Goal: Task Accomplishment & Management: Manage account settings

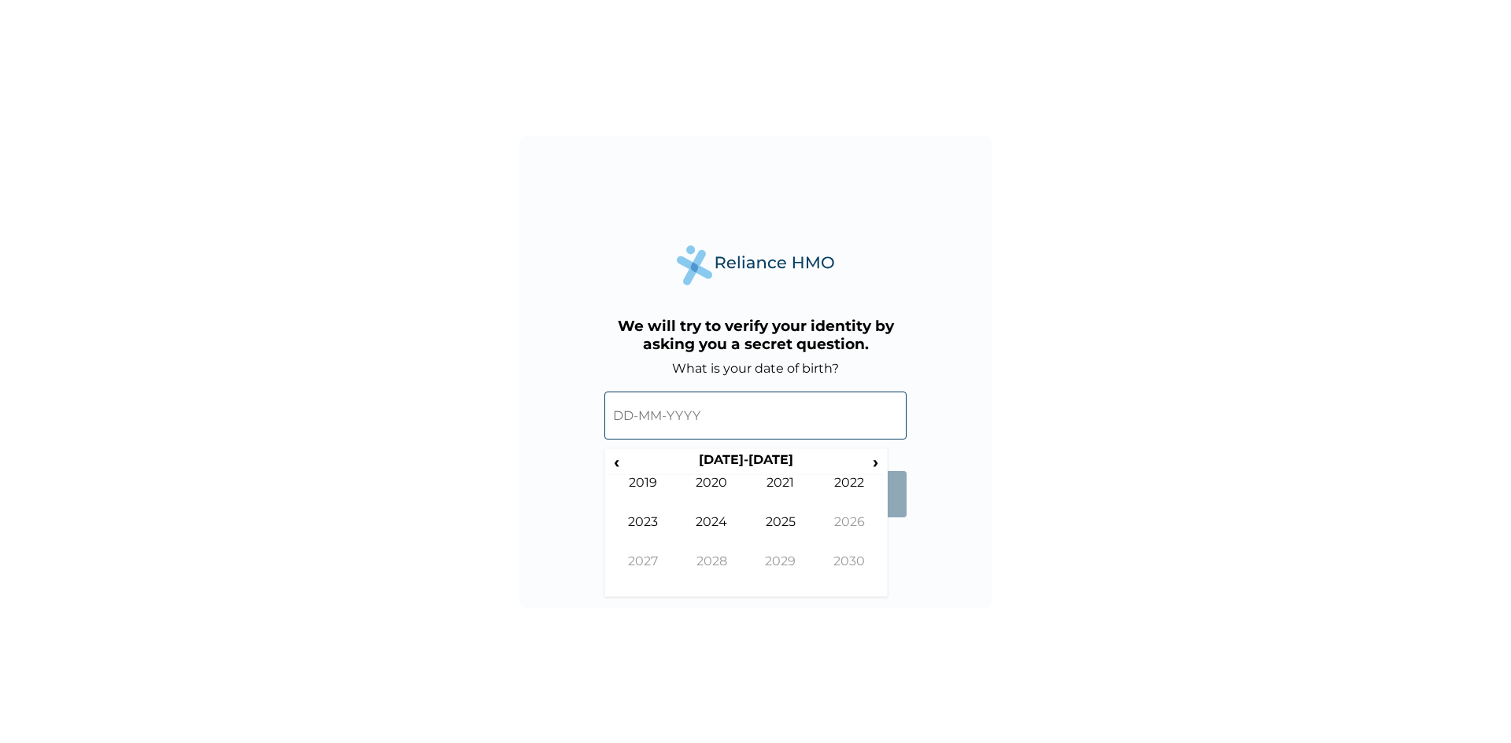
click at [620, 417] on input "text" at bounding box center [755, 416] width 302 height 48
click at [651, 419] on input "text" at bounding box center [755, 416] width 302 height 48
click at [764, 462] on th "[DATE]-[DATE]" at bounding box center [746, 463] width 242 height 22
click at [619, 461] on span "‹" at bounding box center [616, 462] width 17 height 20
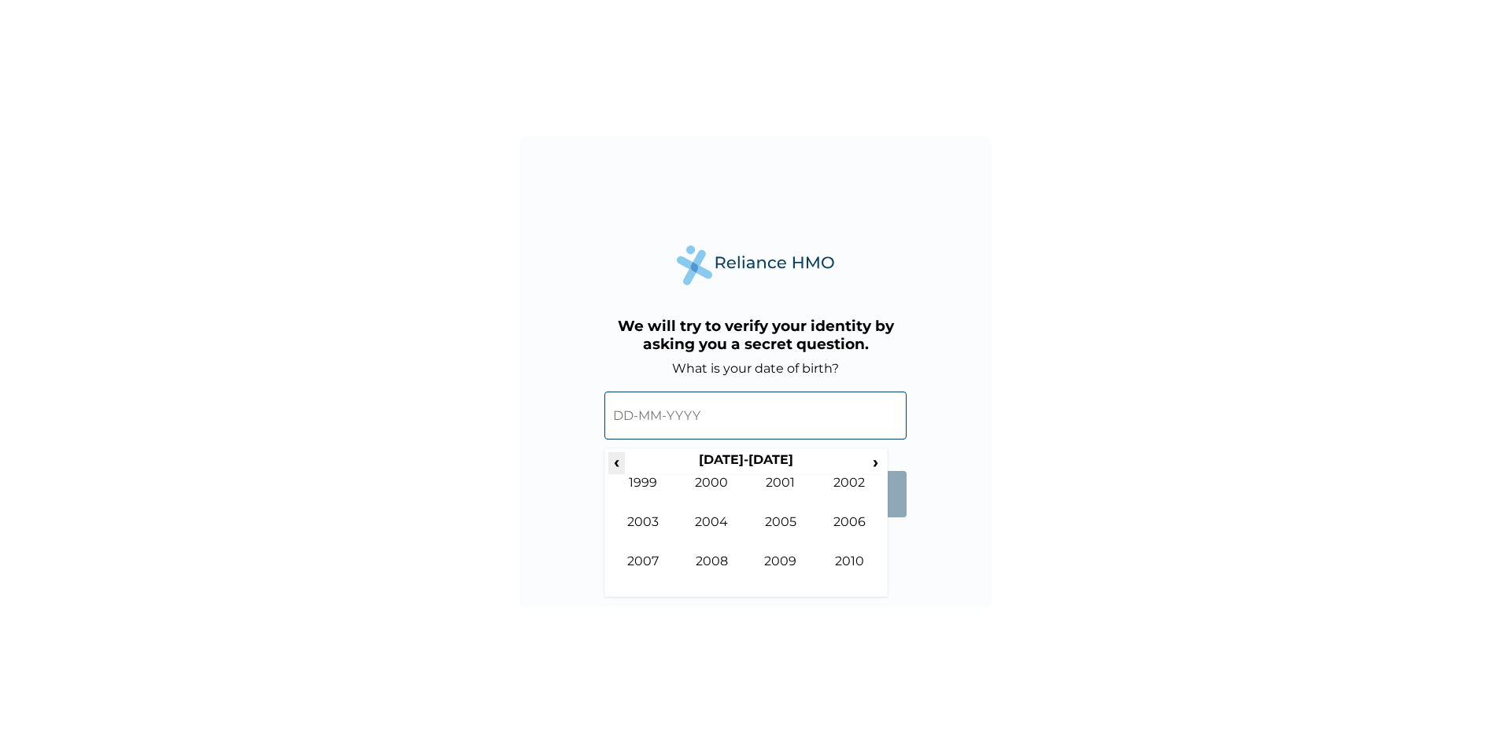
click at [619, 461] on span "‹" at bounding box center [616, 462] width 17 height 20
click at [876, 457] on span "›" at bounding box center [875, 462] width 17 height 20
click at [644, 519] on td "1983" at bounding box center [642, 534] width 69 height 39
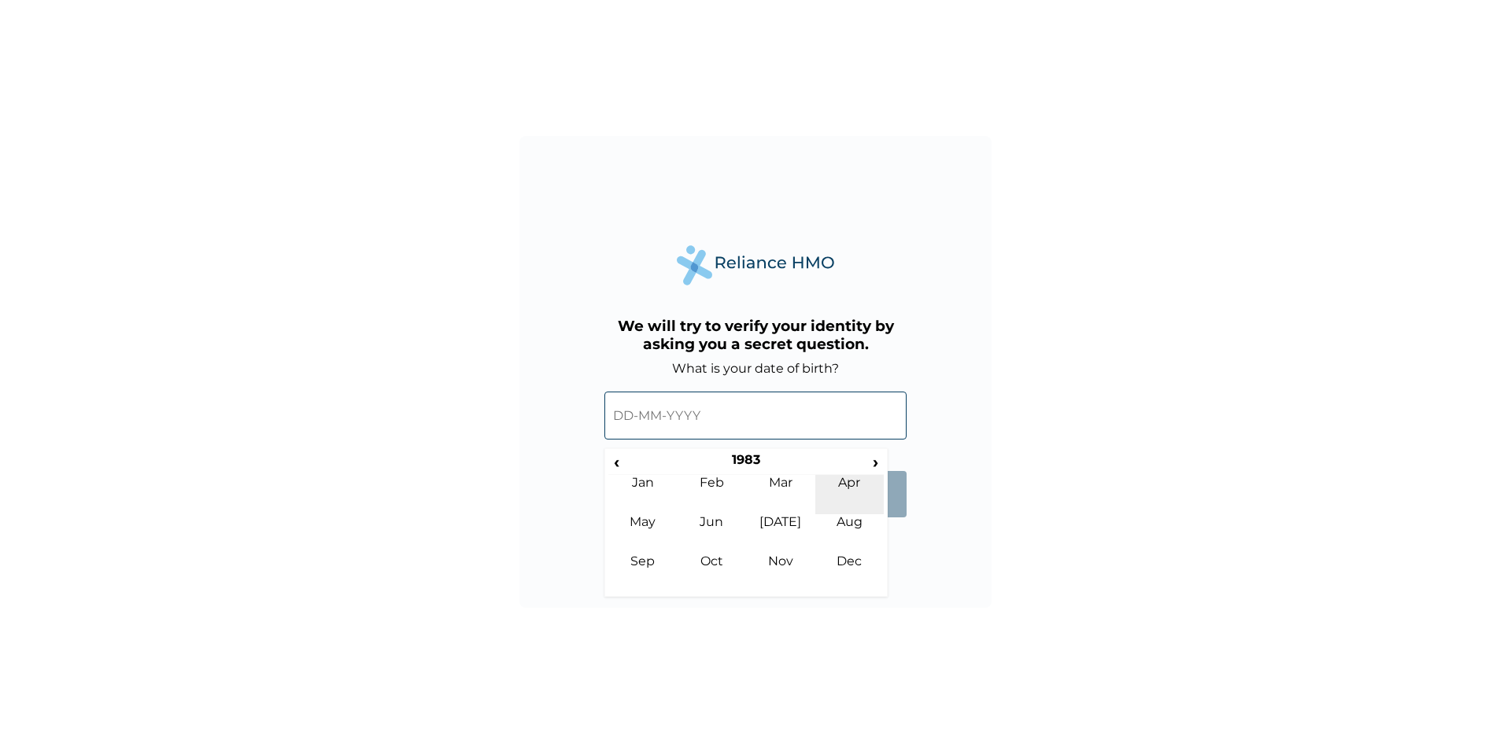
click at [844, 482] on td "Apr" at bounding box center [849, 494] width 69 height 39
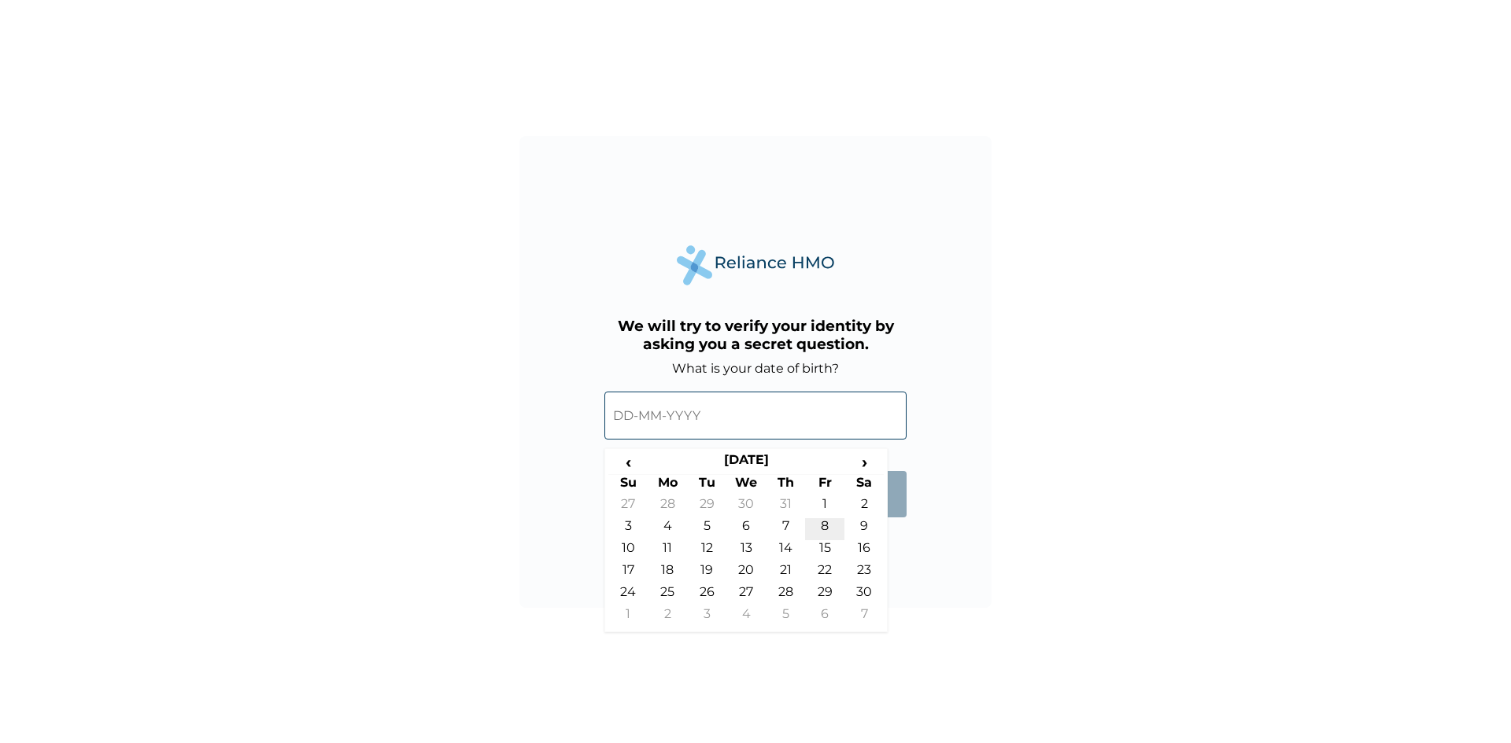
click at [822, 524] on td "8" at bounding box center [824, 529] width 39 height 22
type input "[DATE]"
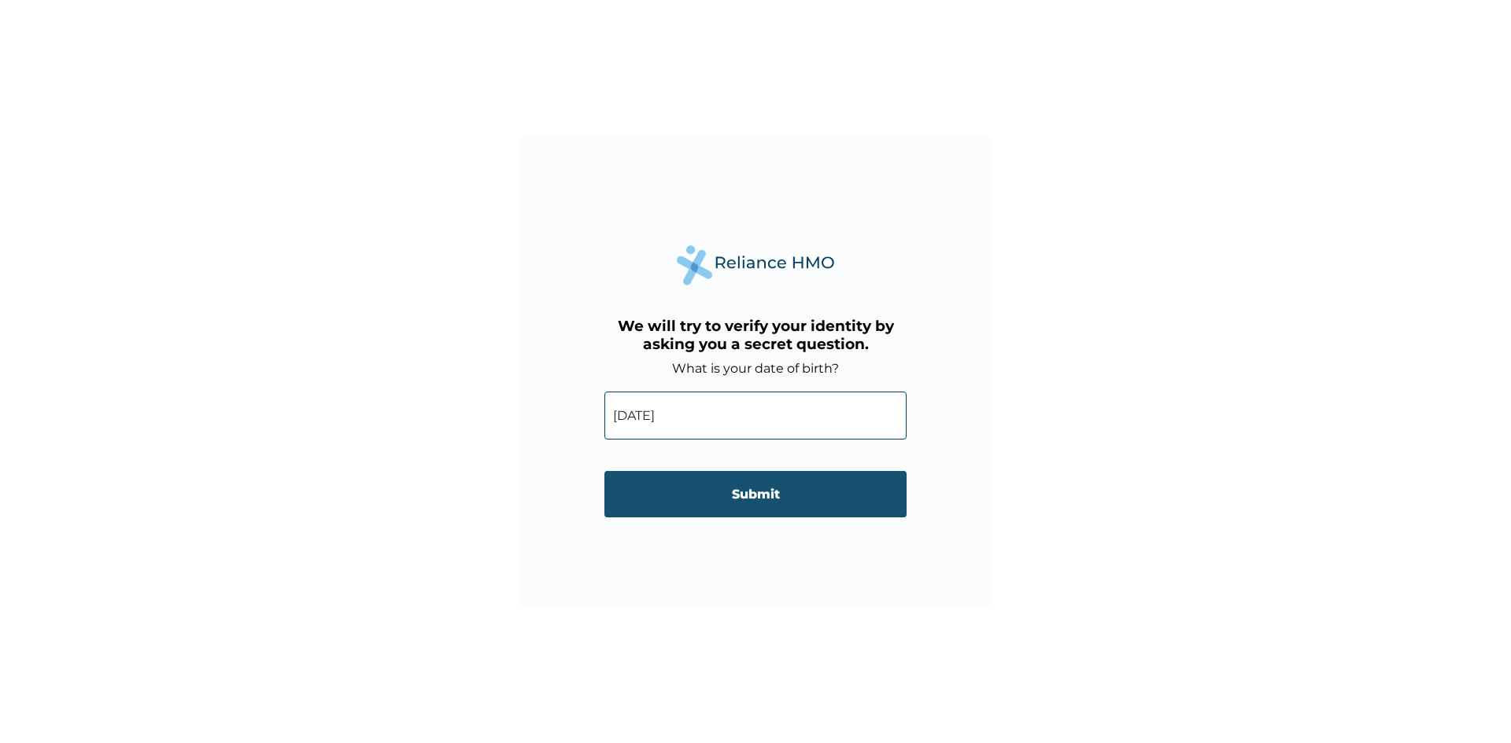
click at [765, 497] on input "Submit" at bounding box center [755, 494] width 302 height 46
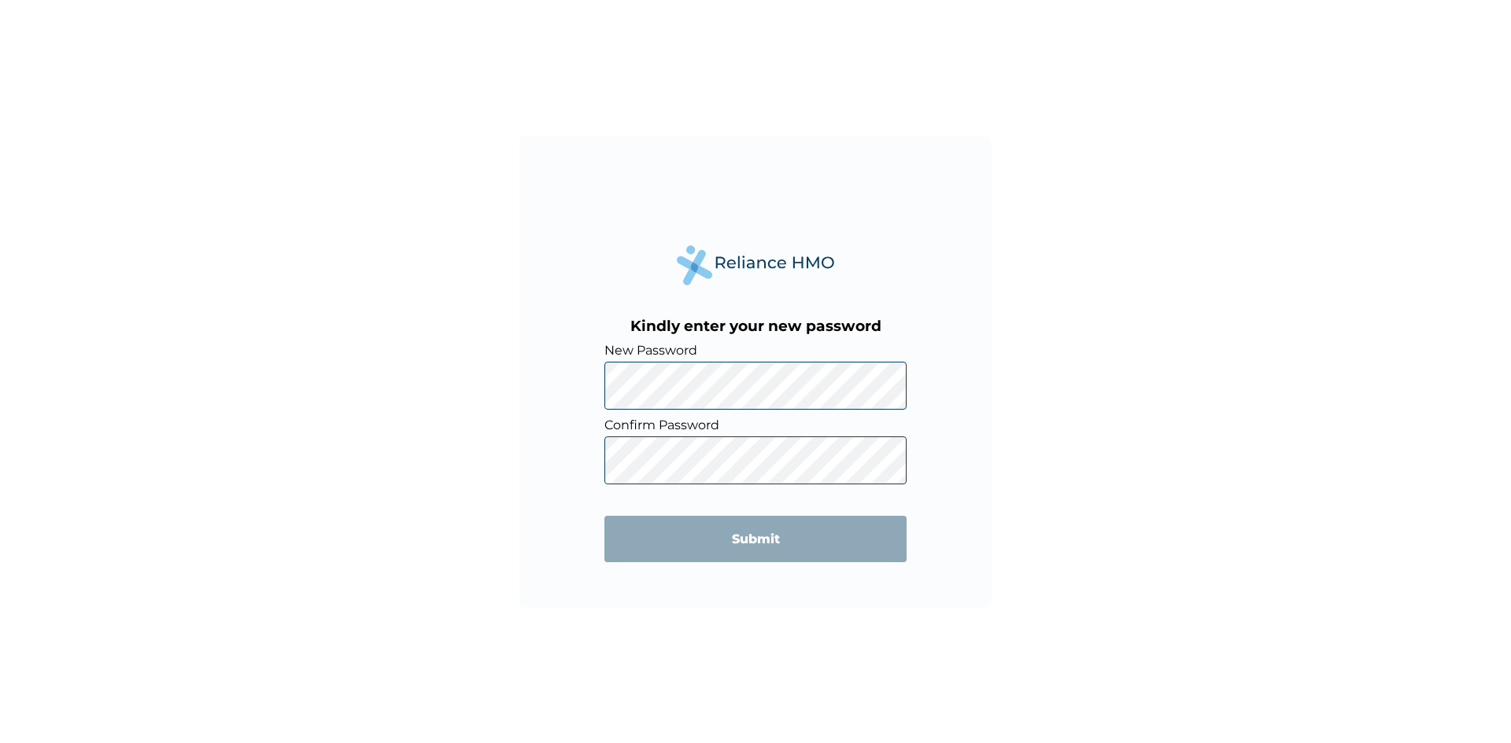
click at [1064, 334] on div "Kindly enter your new password New Password Confirm Password Submit" at bounding box center [755, 371] width 1511 height 743
click at [1060, 357] on div "Kindly enter your new password New Password Confirm Password Submit" at bounding box center [755, 371] width 1511 height 743
drag, startPoint x: 990, startPoint y: 360, endPoint x: 954, endPoint y: 360, distance: 36.2
click at [990, 360] on div "Kindly enter your new password New Password Confirm Password Submit" at bounding box center [755, 372] width 472 height 472
click at [454, 384] on div "Kindly enter your new password New Password Confirm Password Submit" at bounding box center [755, 371] width 1511 height 743
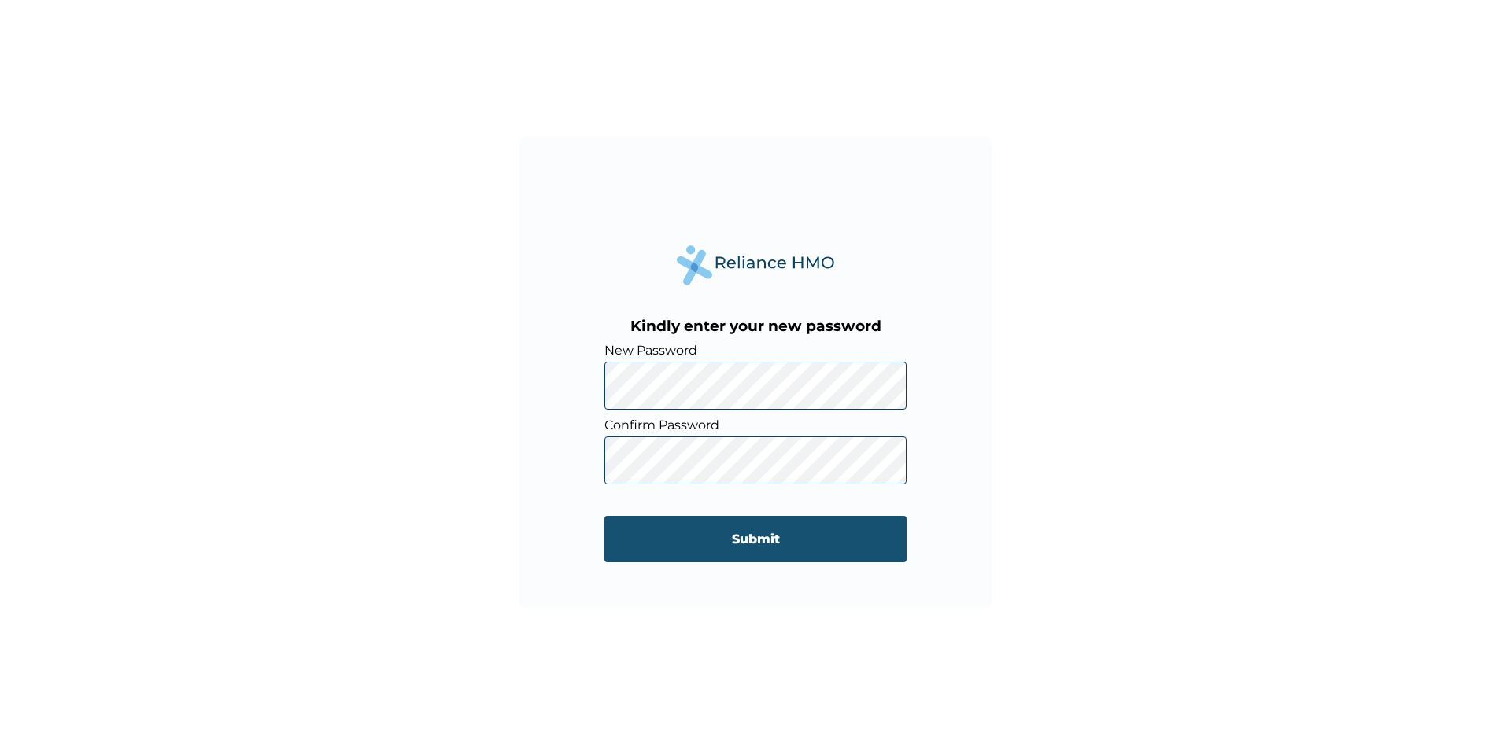
click at [762, 548] on input "Submit" at bounding box center [755, 539] width 302 height 46
